Goal: Task Accomplishment & Management: Use online tool/utility

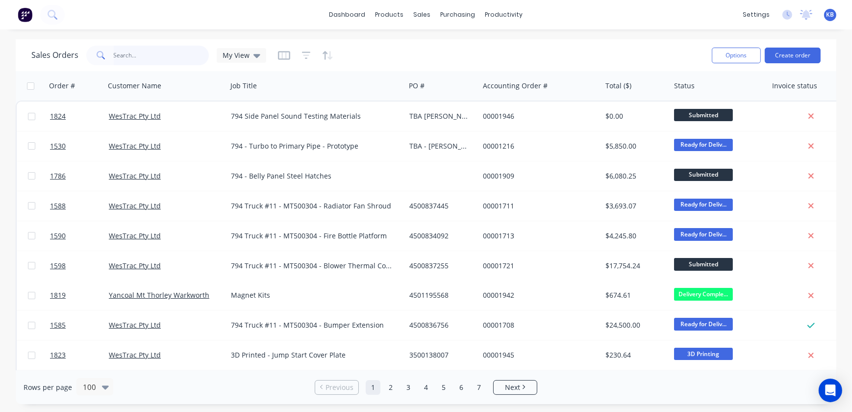
click at [156, 53] on input "text" at bounding box center [162, 56] width 96 height 20
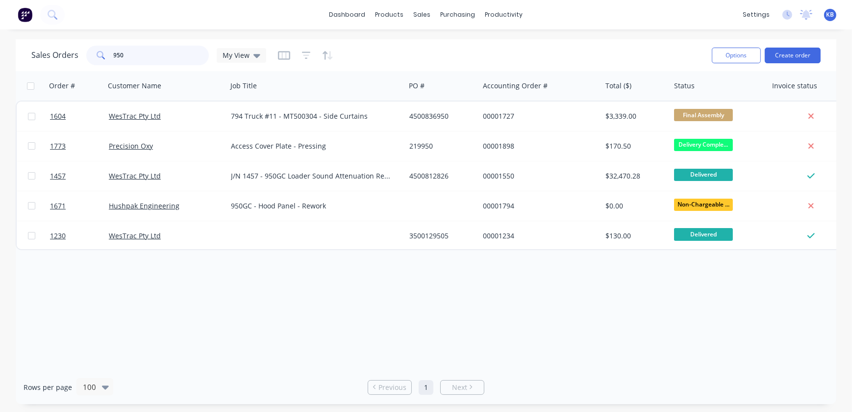
type input "950"
click at [422, 18] on div "sales" at bounding box center [422, 14] width 27 height 15
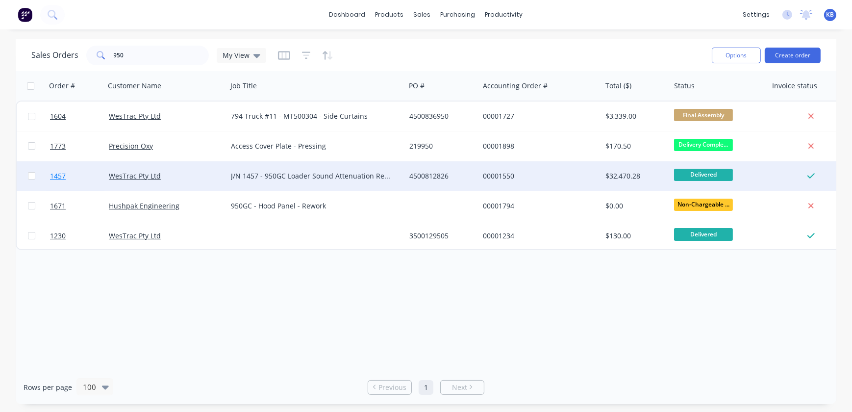
click at [52, 176] on span "1457" at bounding box center [58, 176] width 16 height 10
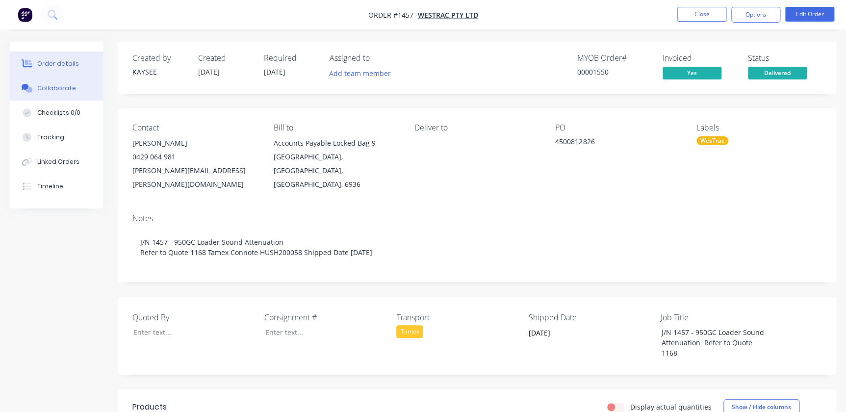
click at [55, 88] on div "Collaborate" at bounding box center [56, 88] width 39 height 9
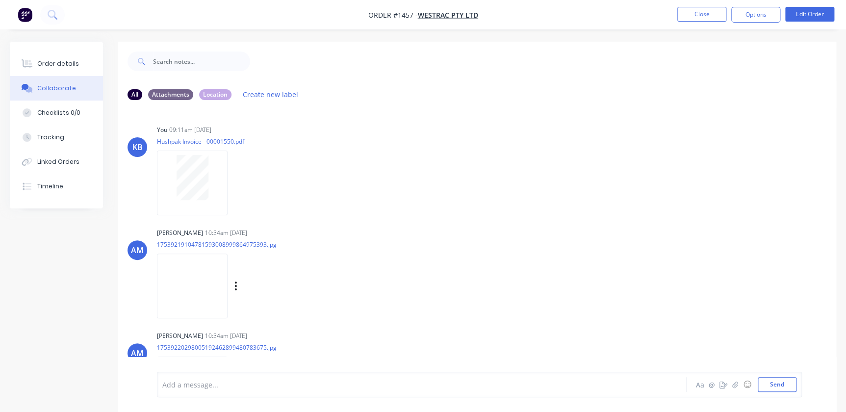
click at [192, 283] on img at bounding box center [192, 286] width 71 height 64
click at [363, 285] on div "[PERSON_NAME] 10:34am [DATE] 17539219104781593008999864975393.jpg Labels Downlo…" at bounding box center [310, 270] width 307 height 88
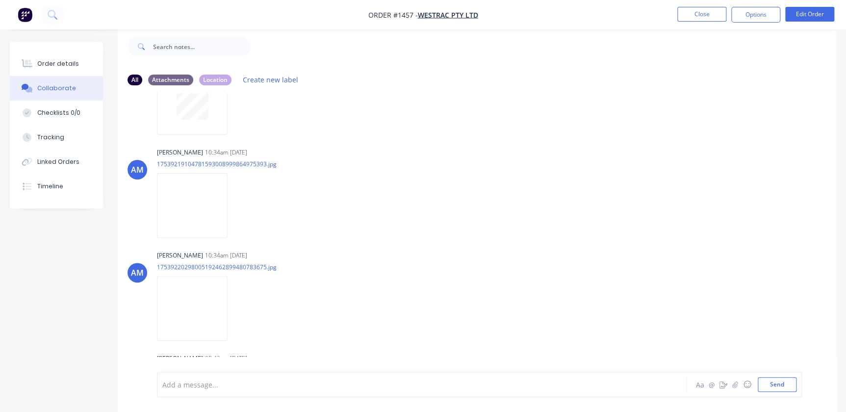
scroll to position [133, 0]
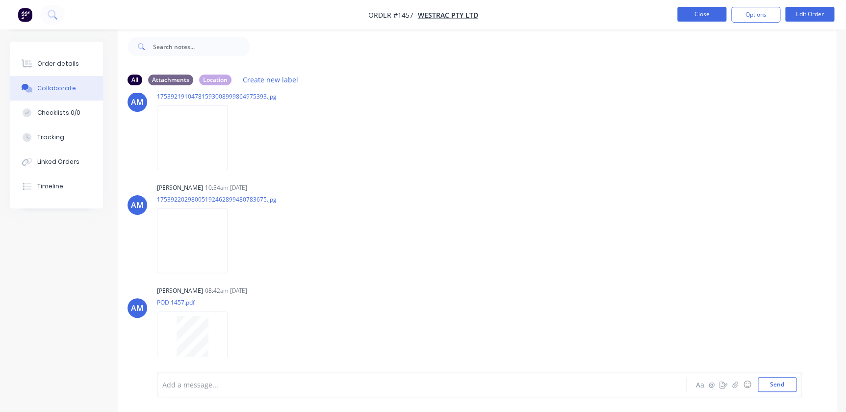
click at [704, 14] on button "Close" at bounding box center [701, 14] width 49 height 15
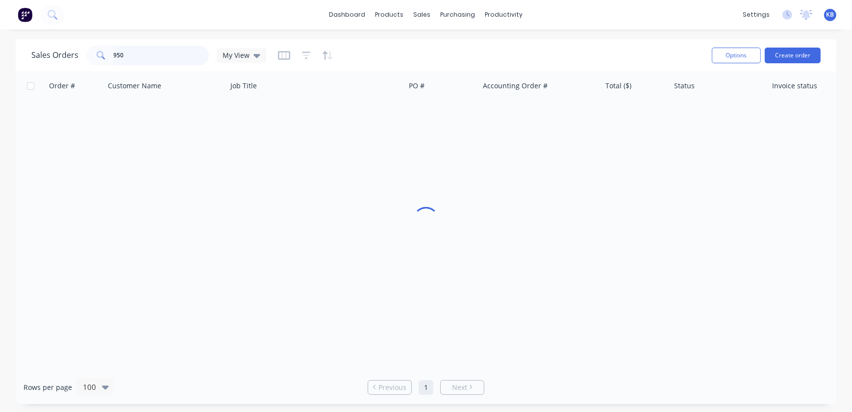
click at [145, 60] on input "950" at bounding box center [162, 56] width 96 height 20
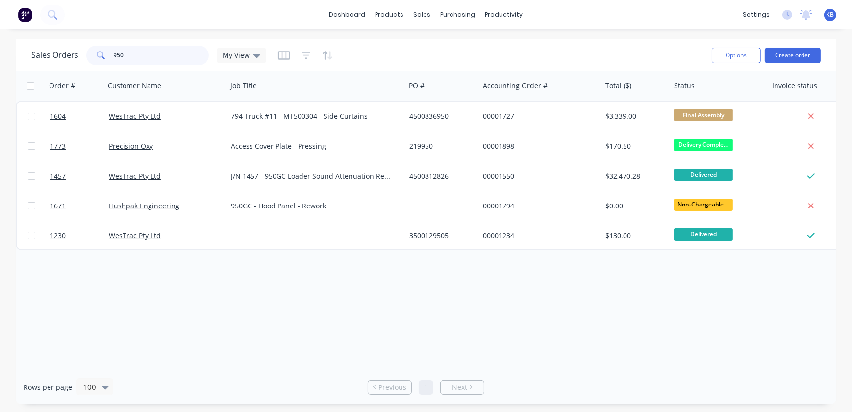
drag, startPoint x: 145, startPoint y: 53, endPoint x: 97, endPoint y: 46, distance: 48.1
click at [104, 48] on div "950" at bounding box center [147, 56] width 123 height 20
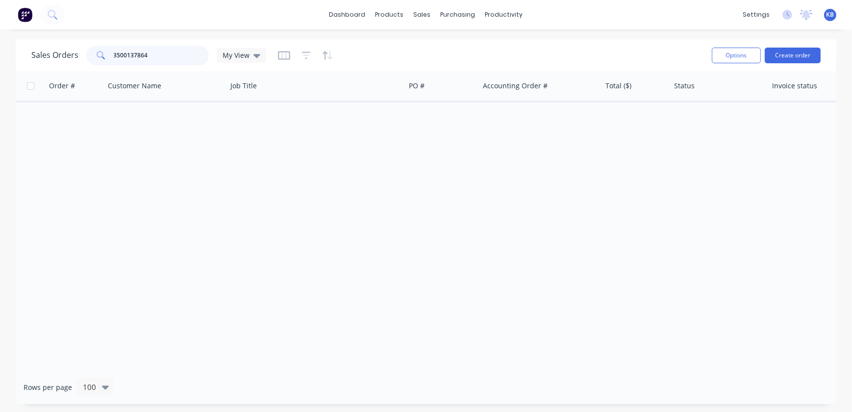
type input "3500137864"
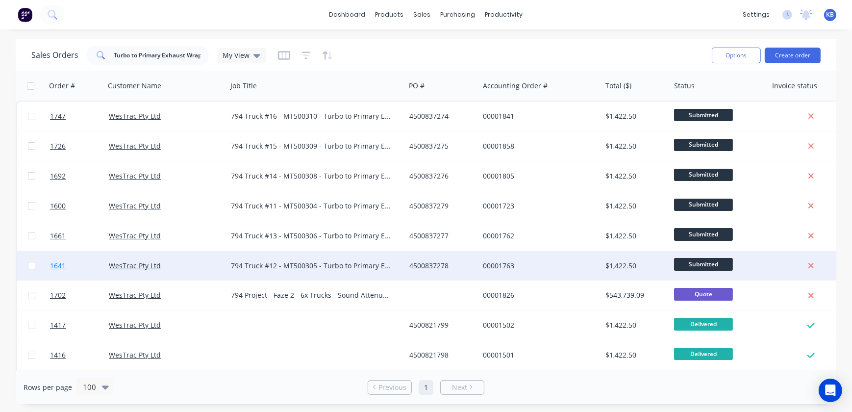
click at [53, 263] on span "1641" at bounding box center [58, 266] width 16 height 10
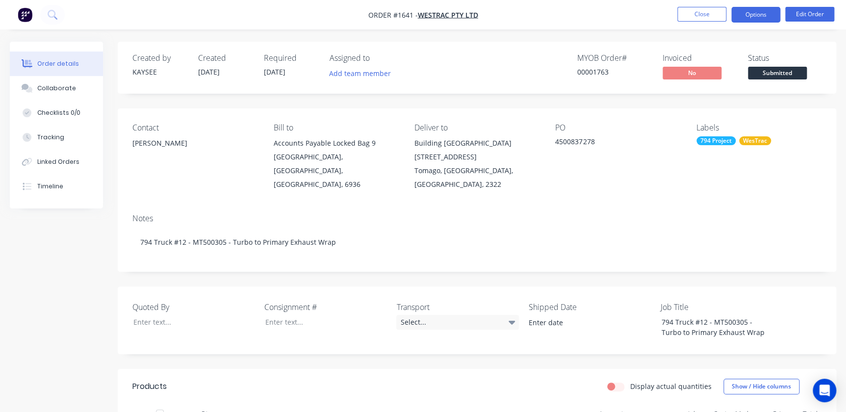
click at [733, 12] on button "Options" at bounding box center [755, 15] width 49 height 16
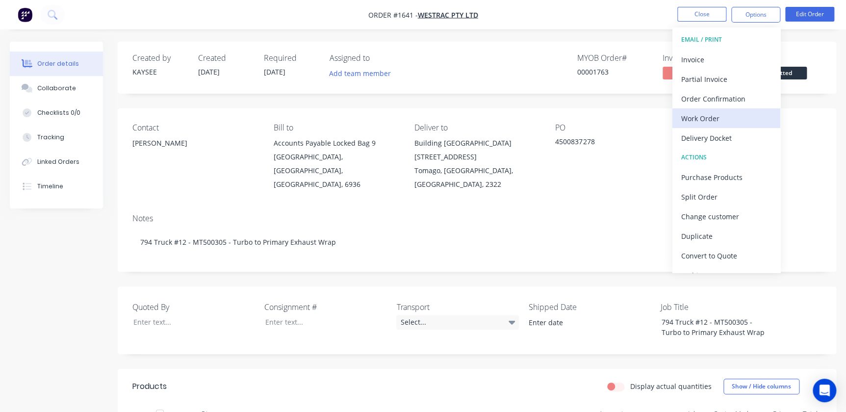
click at [717, 121] on div "Work Order" at bounding box center [726, 118] width 90 height 14
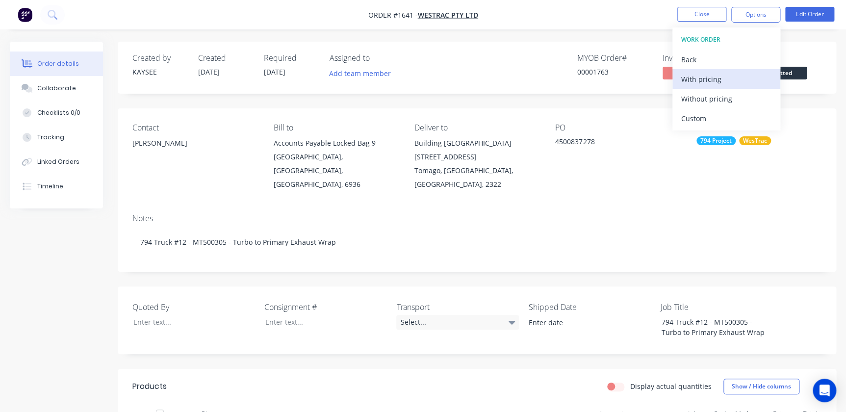
click at [704, 87] on button "With pricing" at bounding box center [726, 79] width 108 height 20
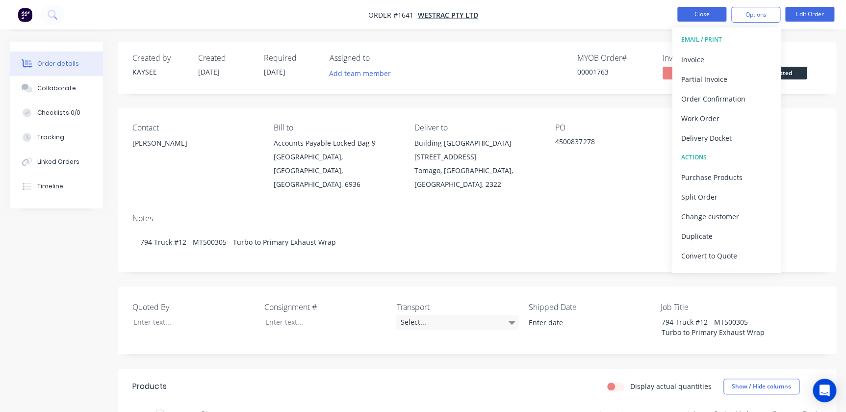
click at [695, 20] on button "Close" at bounding box center [701, 14] width 49 height 15
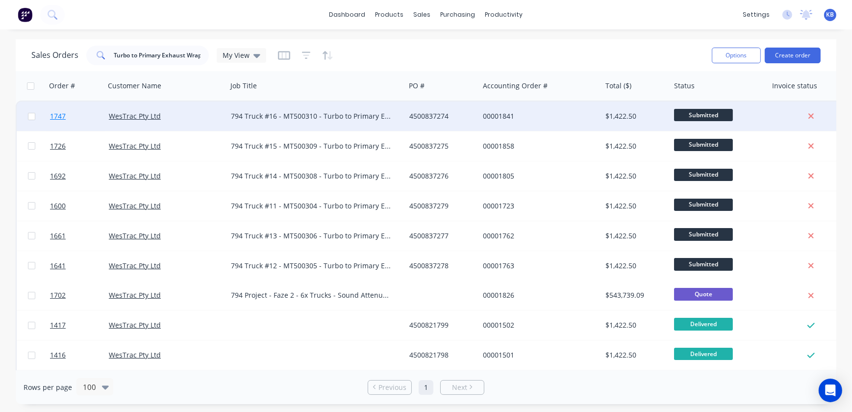
click at [61, 116] on span "1747" at bounding box center [58, 116] width 16 height 10
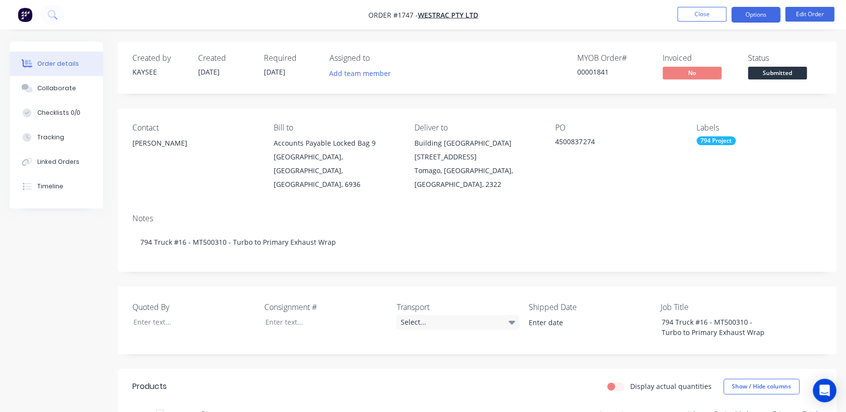
click at [748, 19] on button "Options" at bounding box center [755, 15] width 49 height 16
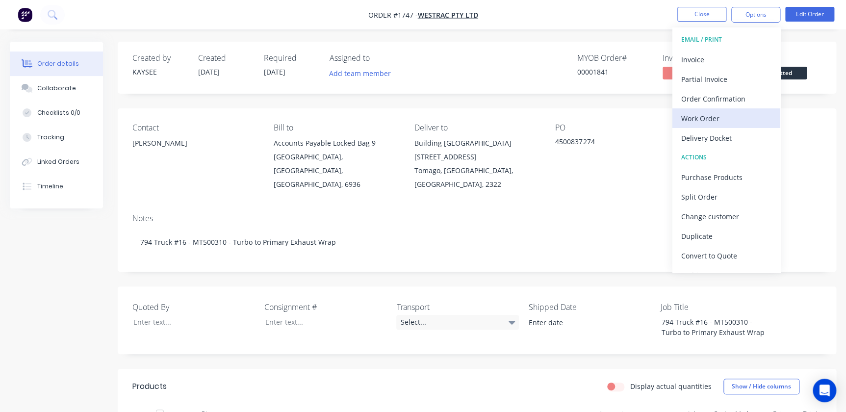
click at [690, 114] on div "Work Order" at bounding box center [726, 118] width 90 height 14
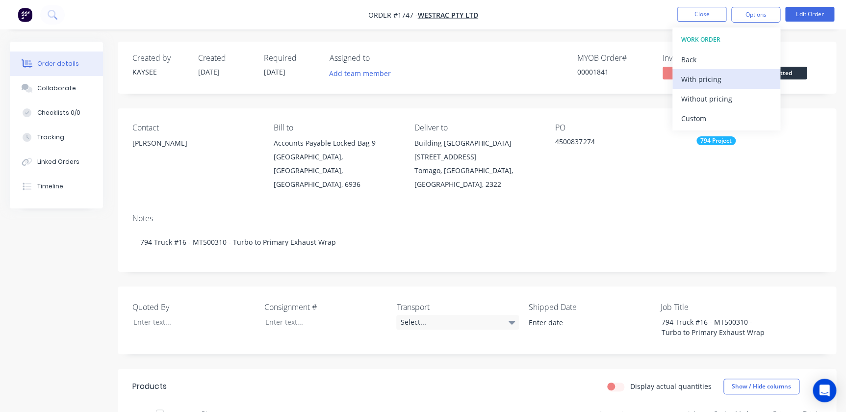
click at [691, 84] on div "With pricing" at bounding box center [726, 79] width 90 height 14
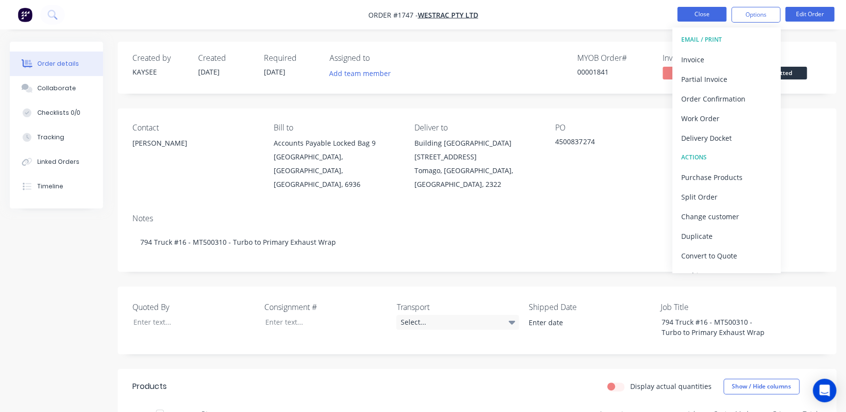
click at [692, 9] on button "Close" at bounding box center [701, 14] width 49 height 15
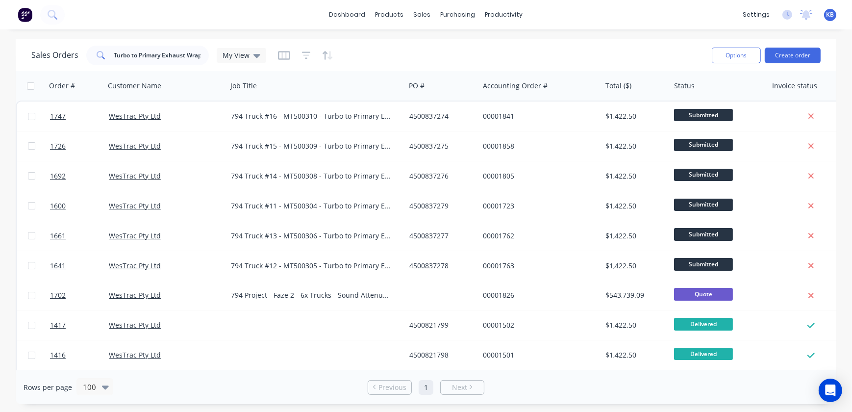
drag, startPoint x: 209, startPoint y: 55, endPoint x: 131, endPoint y: 52, distance: 78.5
click at [131, 52] on div "Sales Orders Turbo to Primary Exhaust Wrap My View" at bounding box center [148, 56] width 235 height 20
drag, startPoint x: 115, startPoint y: 53, endPoint x: 368, endPoint y: 83, distance: 254.8
click at [367, 83] on div "Sales Orders Turbo to Primary Exhaust Wrap My View Options Create order Order #…" at bounding box center [426, 221] width 821 height 365
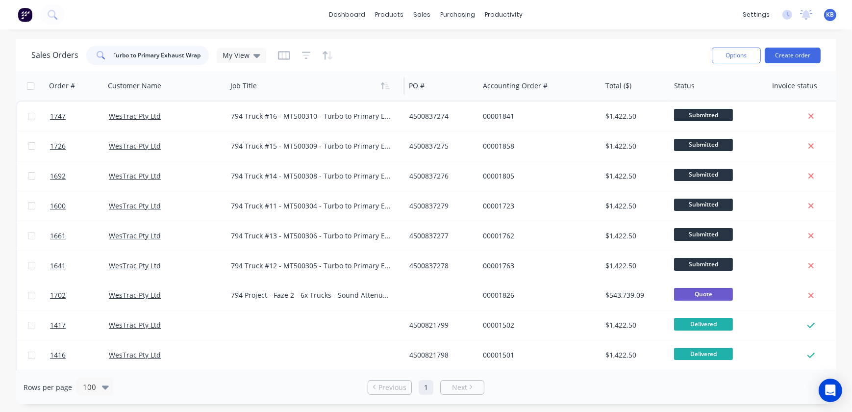
type input "T"
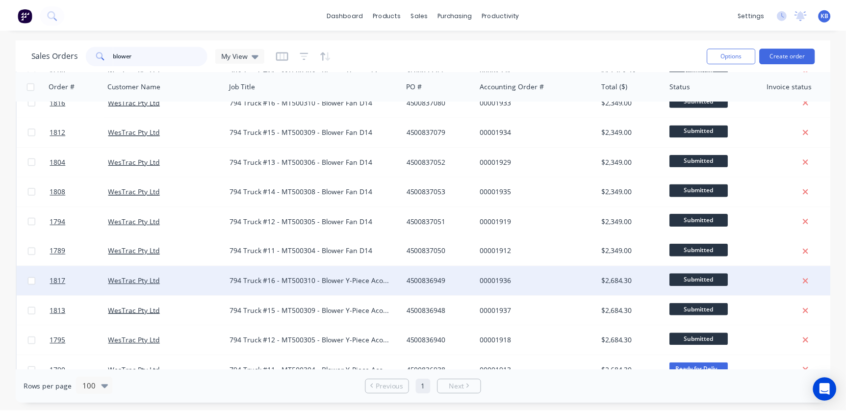
scroll to position [0, 0]
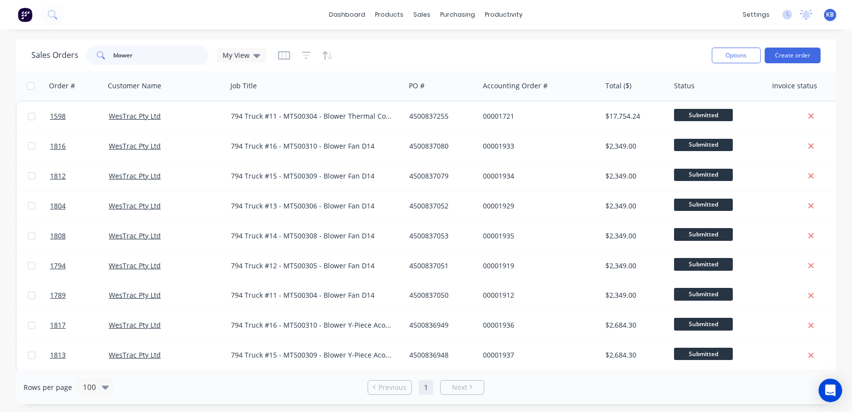
click at [132, 56] on input "blower" at bounding box center [162, 56] width 96 height 20
type input "b"
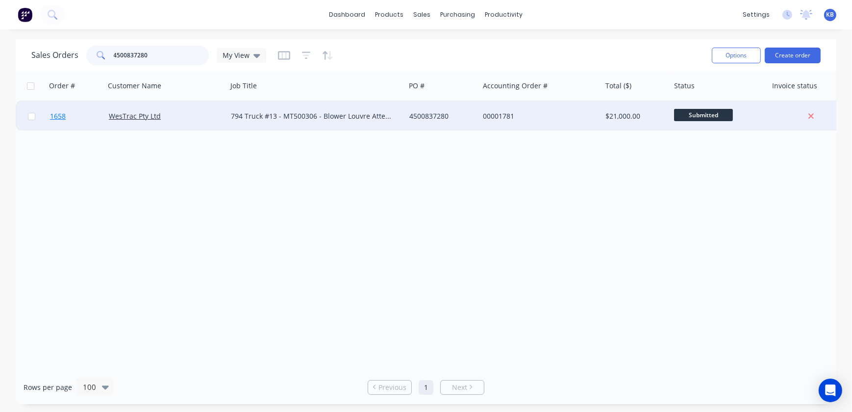
type input "4500837280"
click at [58, 116] on span "1658" at bounding box center [58, 116] width 16 height 10
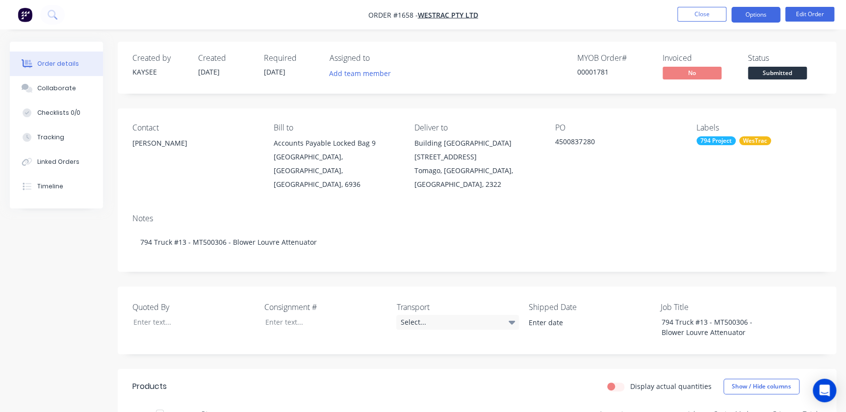
click at [747, 19] on button "Options" at bounding box center [755, 15] width 49 height 16
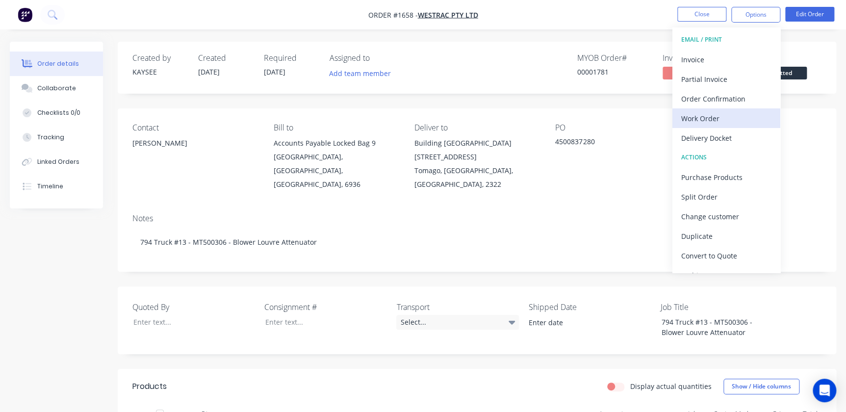
click at [719, 112] on div "Work Order" at bounding box center [726, 118] width 90 height 14
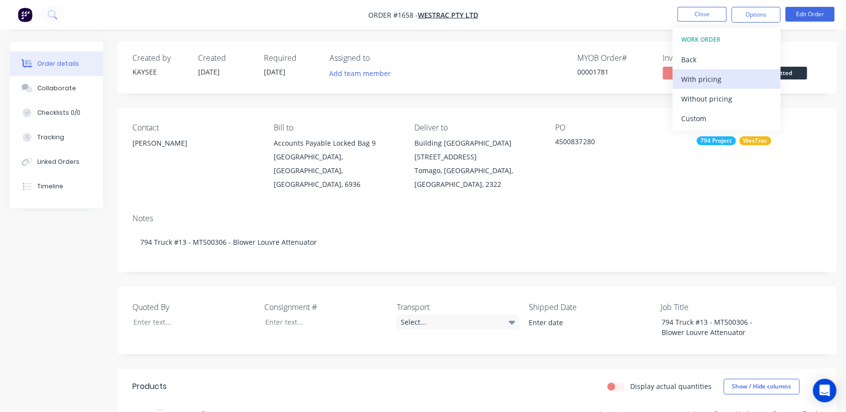
click at [709, 72] on div "With pricing" at bounding box center [726, 79] width 90 height 14
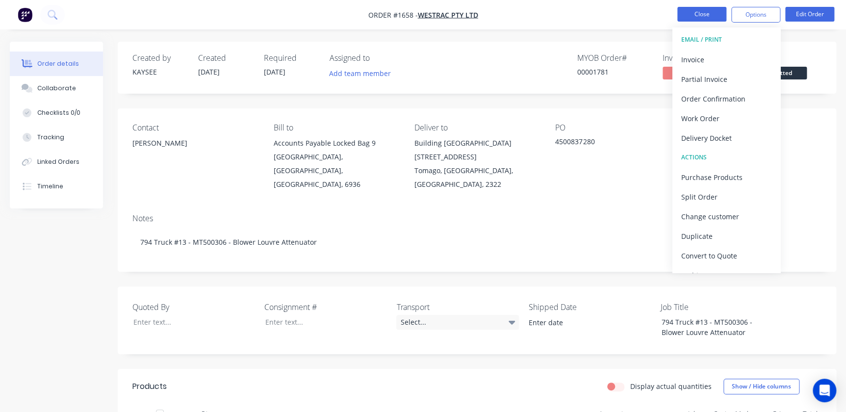
click at [695, 13] on button "Close" at bounding box center [701, 14] width 49 height 15
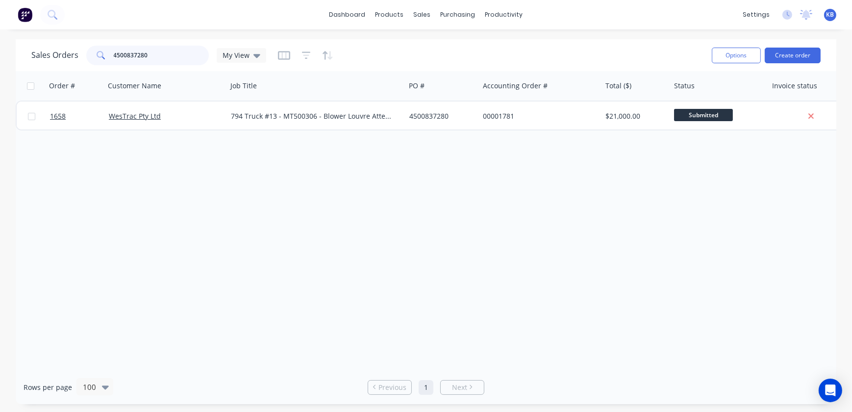
click at [202, 54] on input "4500837280" at bounding box center [162, 56] width 96 height 20
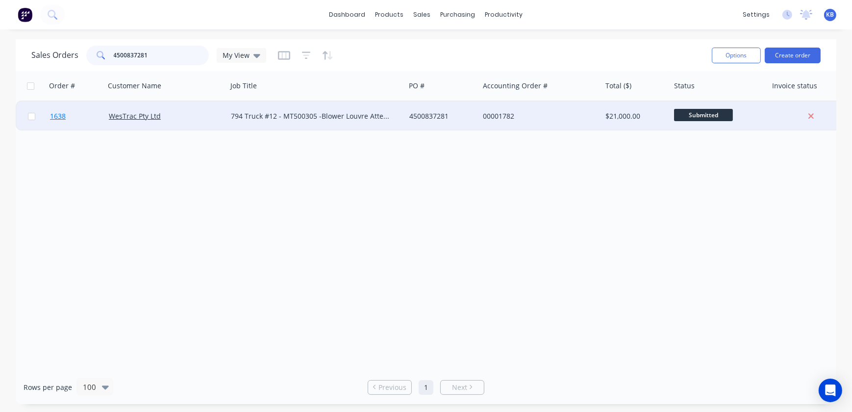
type input "4500837281"
click at [61, 122] on link "1638" at bounding box center [79, 116] width 59 height 29
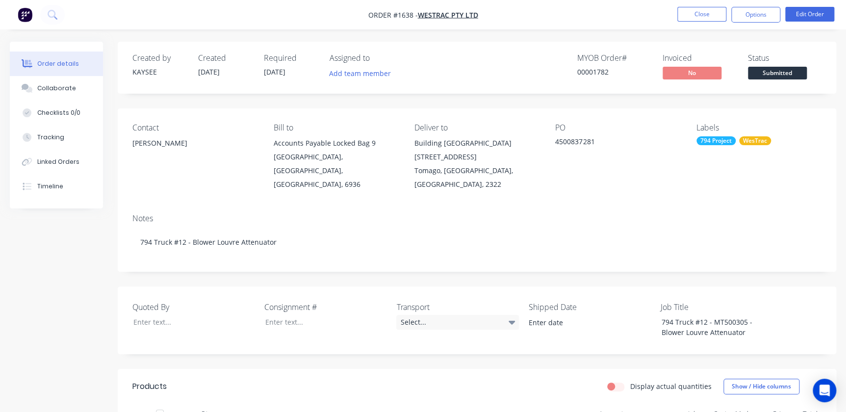
click at [749, 28] on nav "Order #1638 - WesTrac Pty Ltd Close Options Edit Order" at bounding box center [423, 14] width 846 height 29
click at [754, 17] on button "Options" at bounding box center [755, 15] width 49 height 16
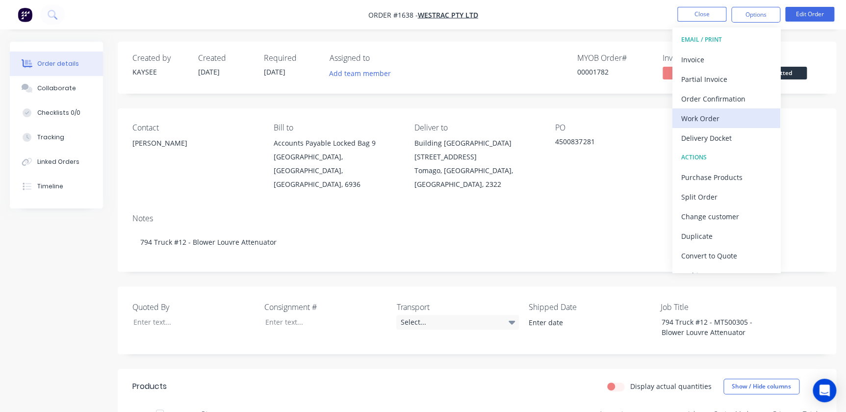
click at [736, 113] on div "Work Order" at bounding box center [726, 118] width 90 height 14
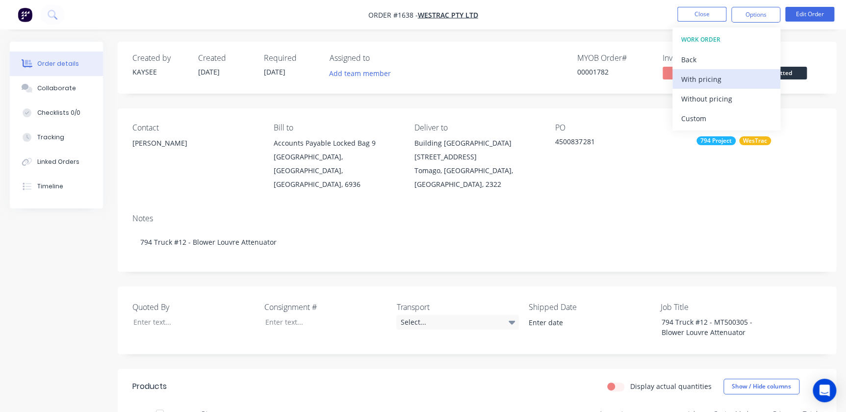
click at [732, 72] on div "With pricing" at bounding box center [726, 79] width 90 height 14
